Goal: Obtain resource: Obtain resource

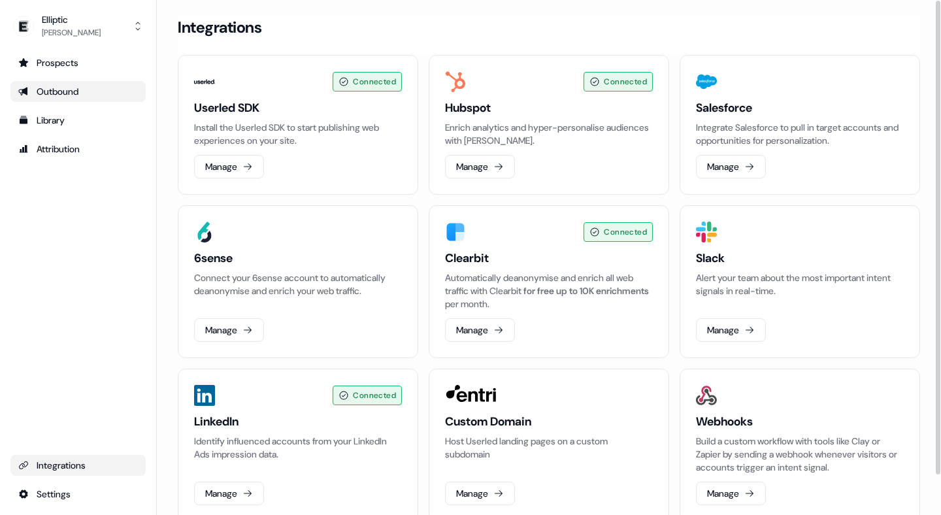
click at [61, 100] on link "Outbound" at bounding box center [77, 91] width 135 height 21
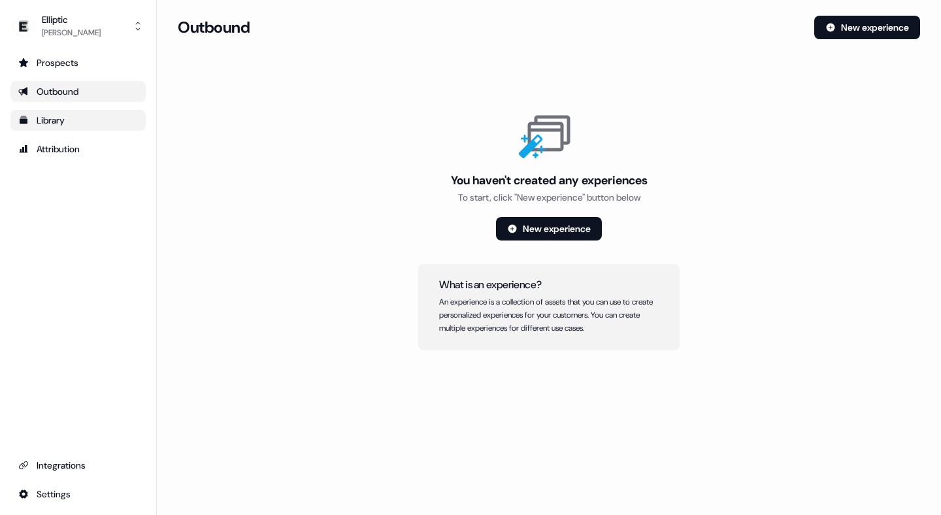
click at [66, 125] on div "Library" at bounding box center [78, 120] width 120 height 13
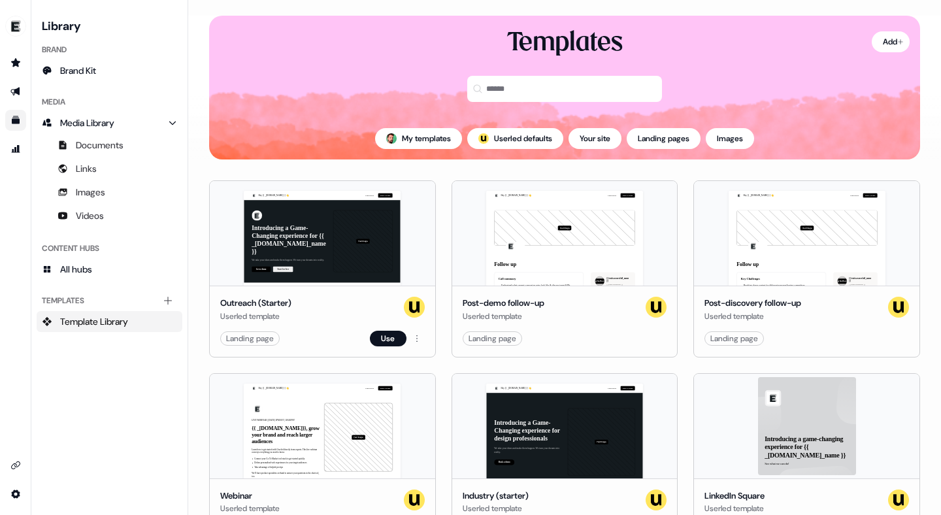
click at [348, 229] on div "Hey {{ _[DOMAIN_NAME] }} 👋 Learn more Book a demo Introducing a Game-Changing e…" at bounding box center [323, 233] width 226 height 105
click at [379, 335] on button "Use" at bounding box center [388, 339] width 37 height 16
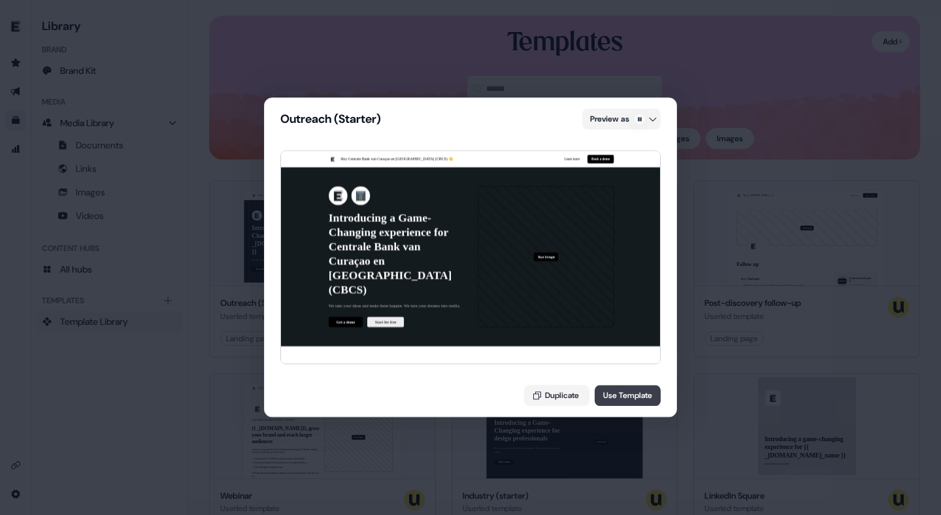
click at [620, 403] on button "Use Template" at bounding box center [628, 396] width 66 height 21
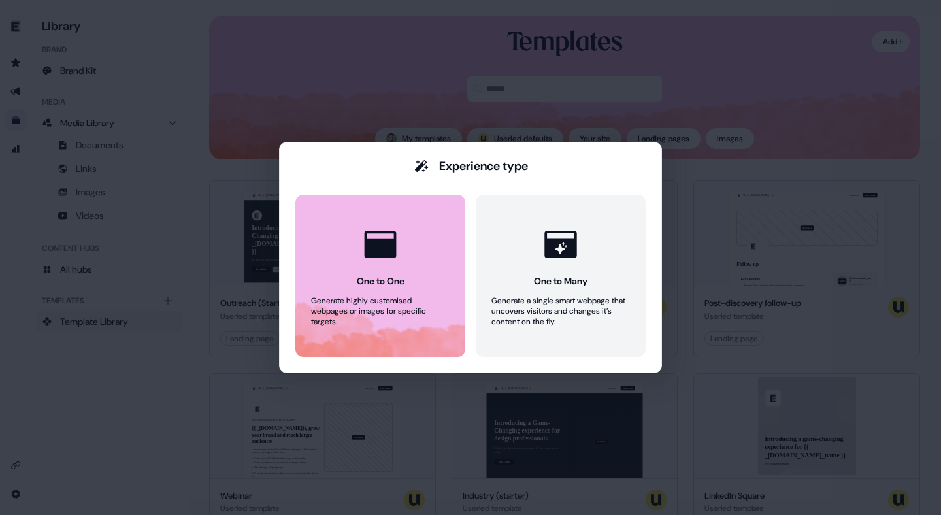
click at [365, 298] on div "Generate highly customised webpages or images for specific targets." at bounding box center [380, 310] width 139 height 31
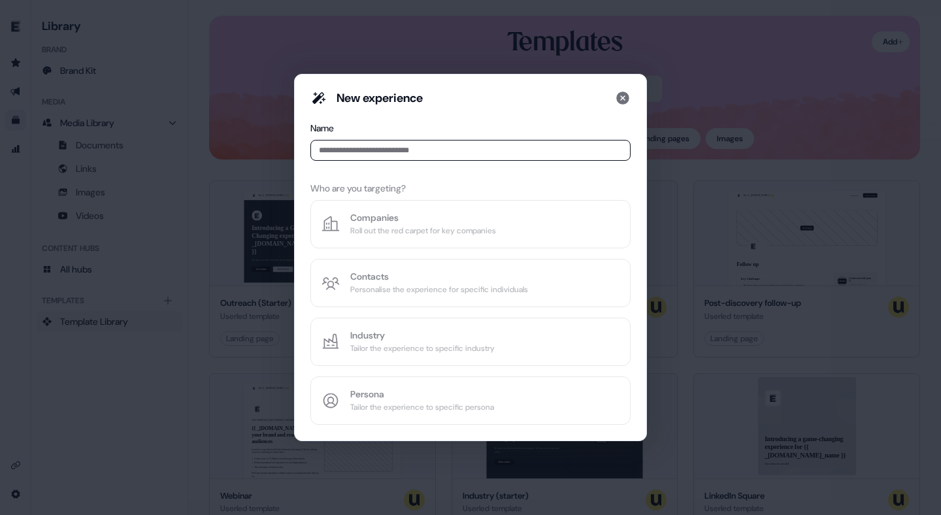
click at [373, 144] on input at bounding box center [471, 150] width 320 height 21
click at [411, 221] on div "New experience Name Who are you targeting? Companies Roll out the red carpet fo…" at bounding box center [471, 257] width 320 height 335
click at [358, 150] on input at bounding box center [471, 150] width 320 height 21
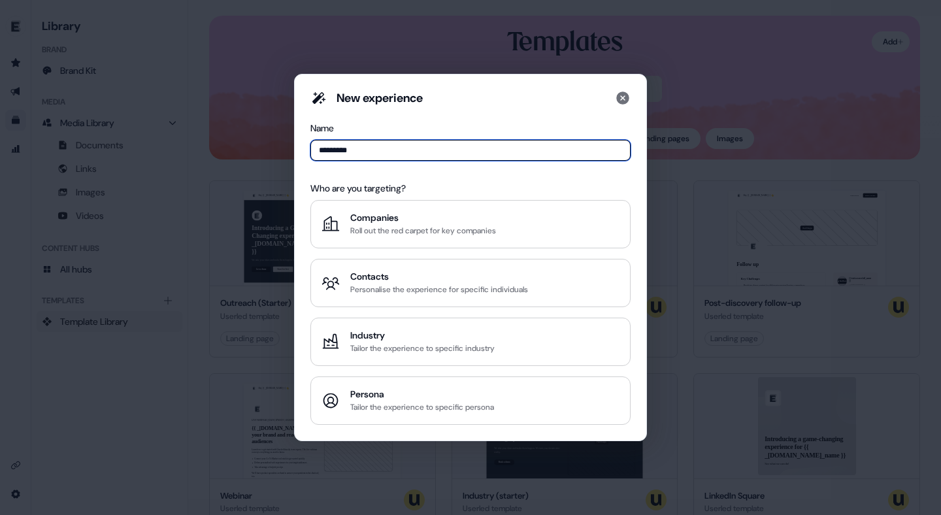
type input "**********"
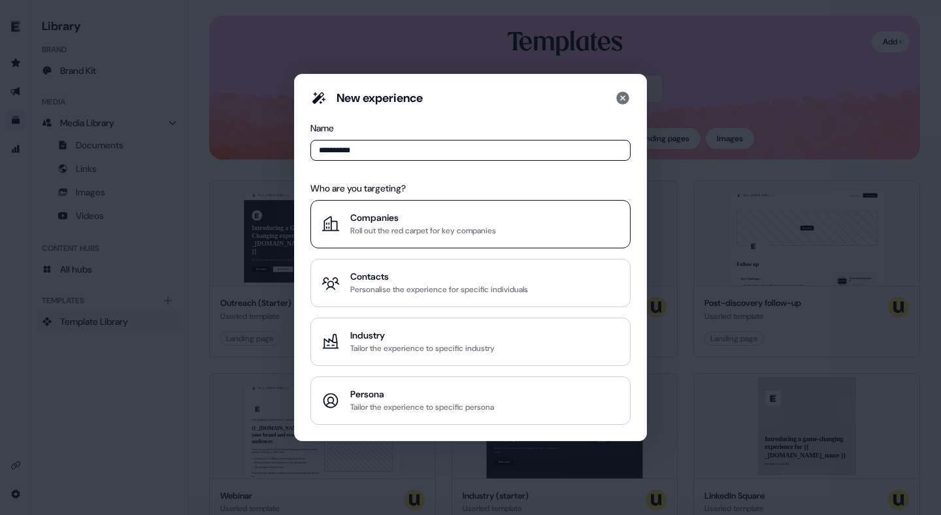
click at [390, 233] on div "Roll out the red carpet for key companies" at bounding box center [423, 230] width 146 height 13
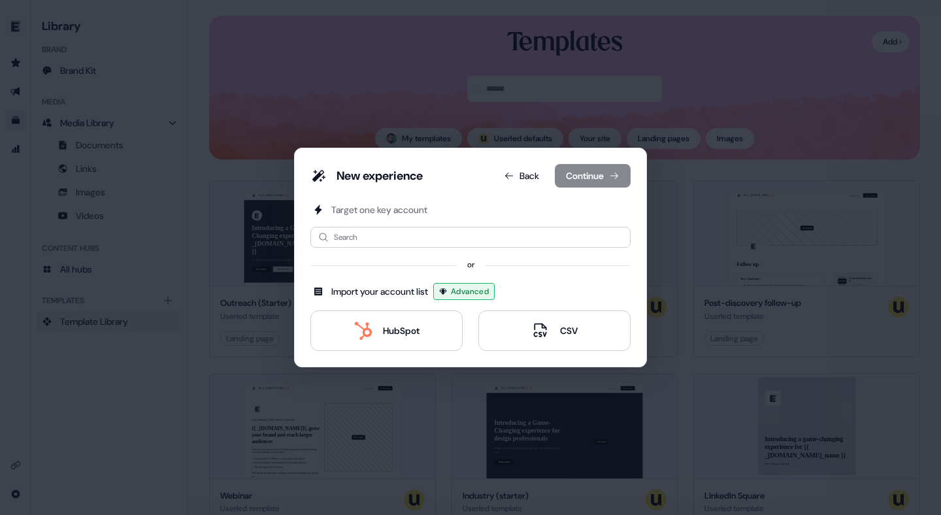
click at [394, 356] on div "New experience Back Continue Target one key account Search or Import your accou…" at bounding box center [470, 258] width 353 height 220
